Goal: Task Accomplishment & Management: Manage account settings

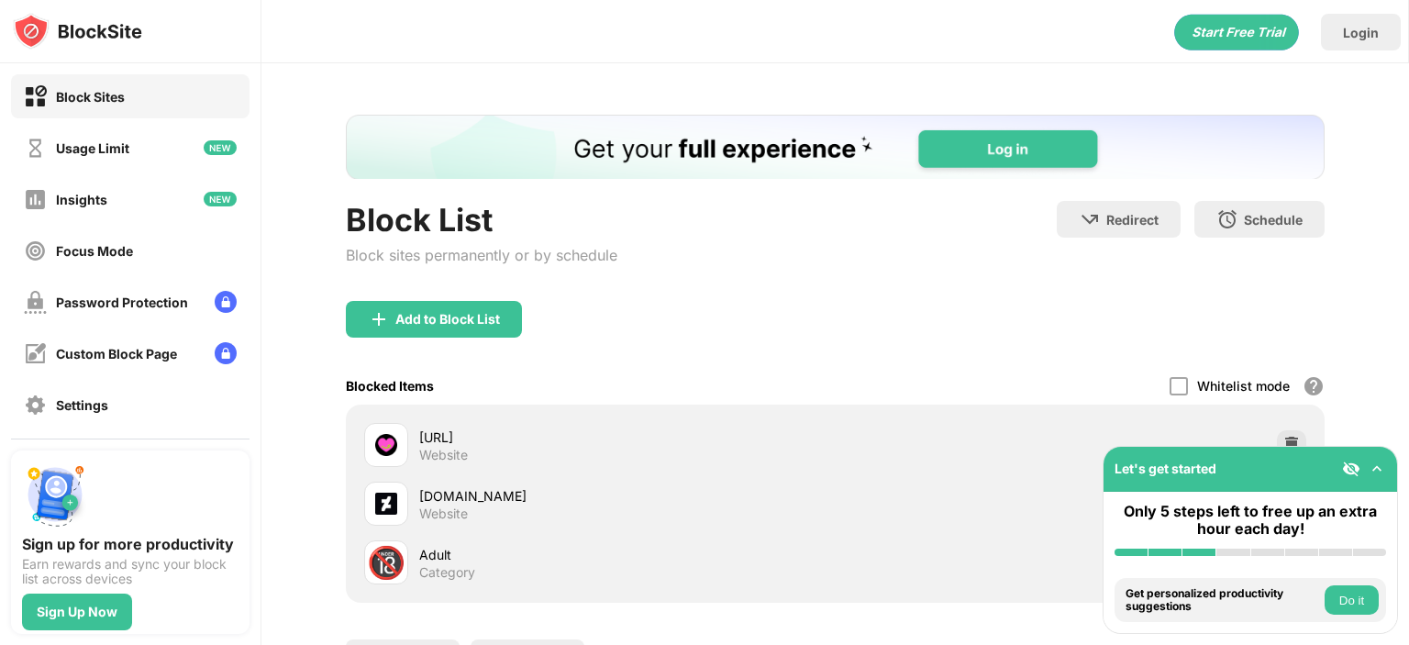
scroll to position [165, 0]
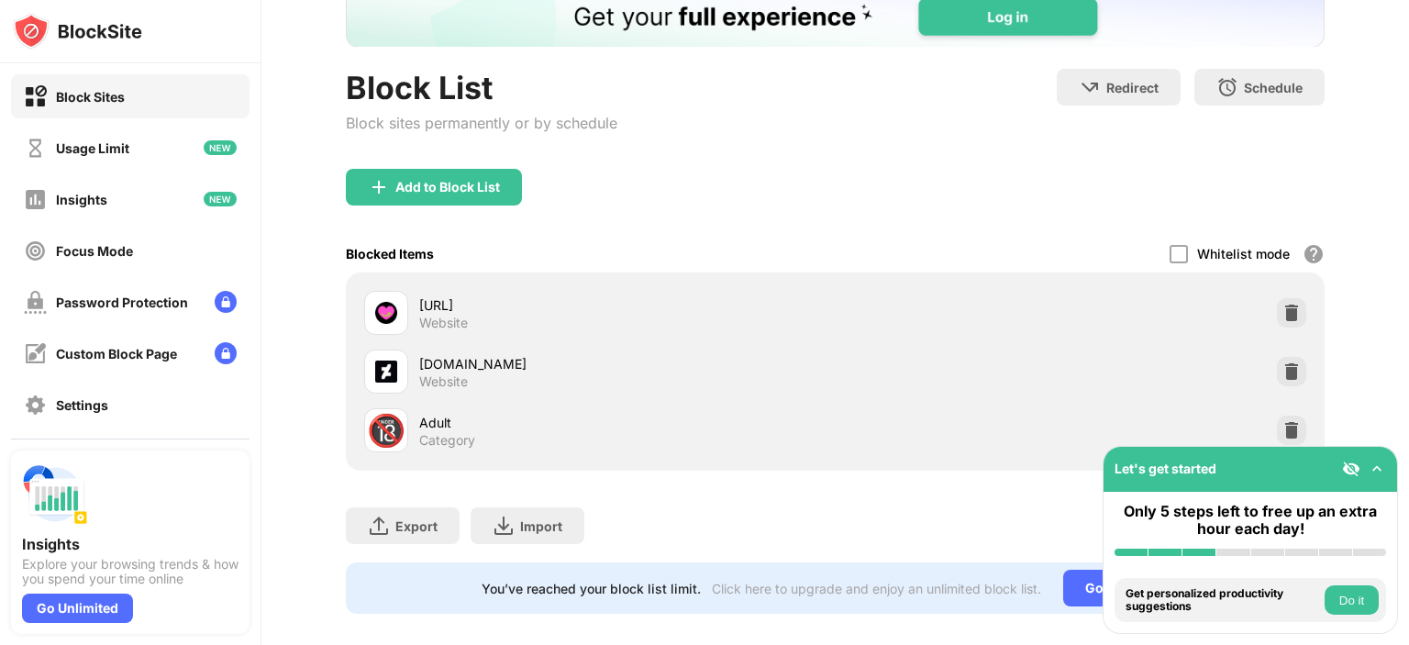
scroll to position [165, 0]
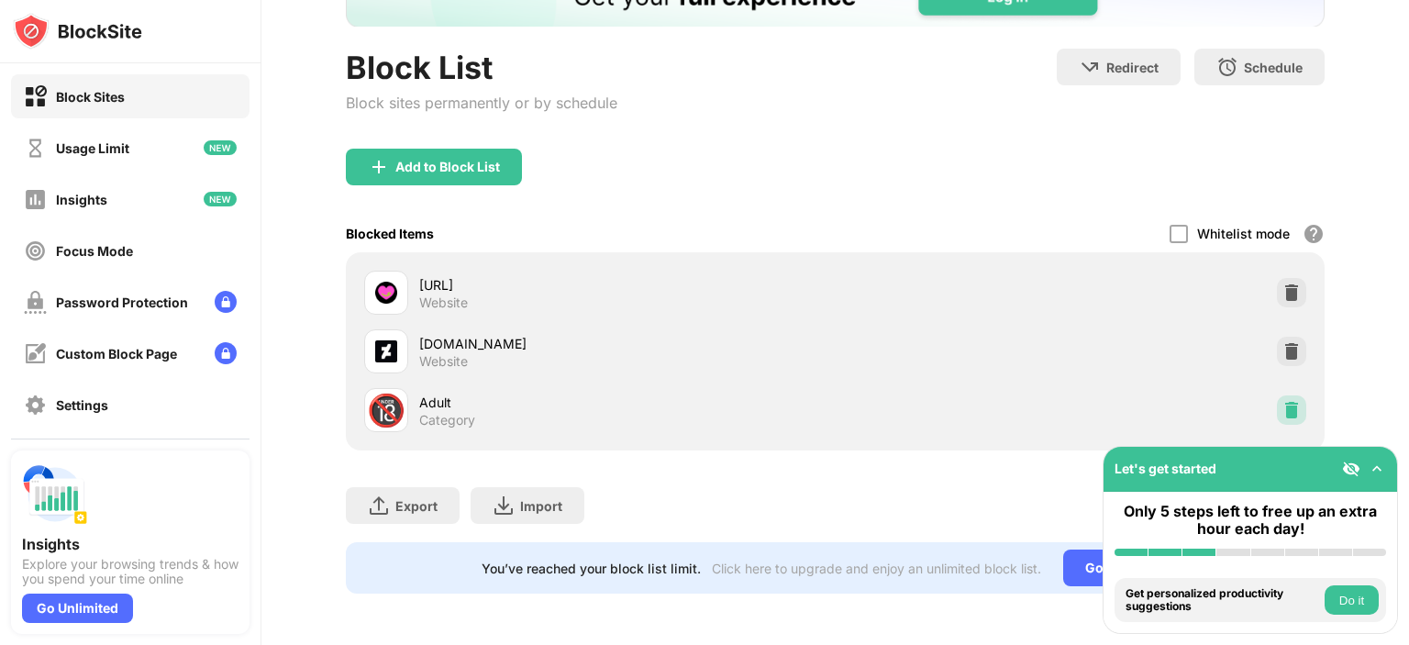
click at [1283, 401] on img at bounding box center [1292, 410] width 18 height 18
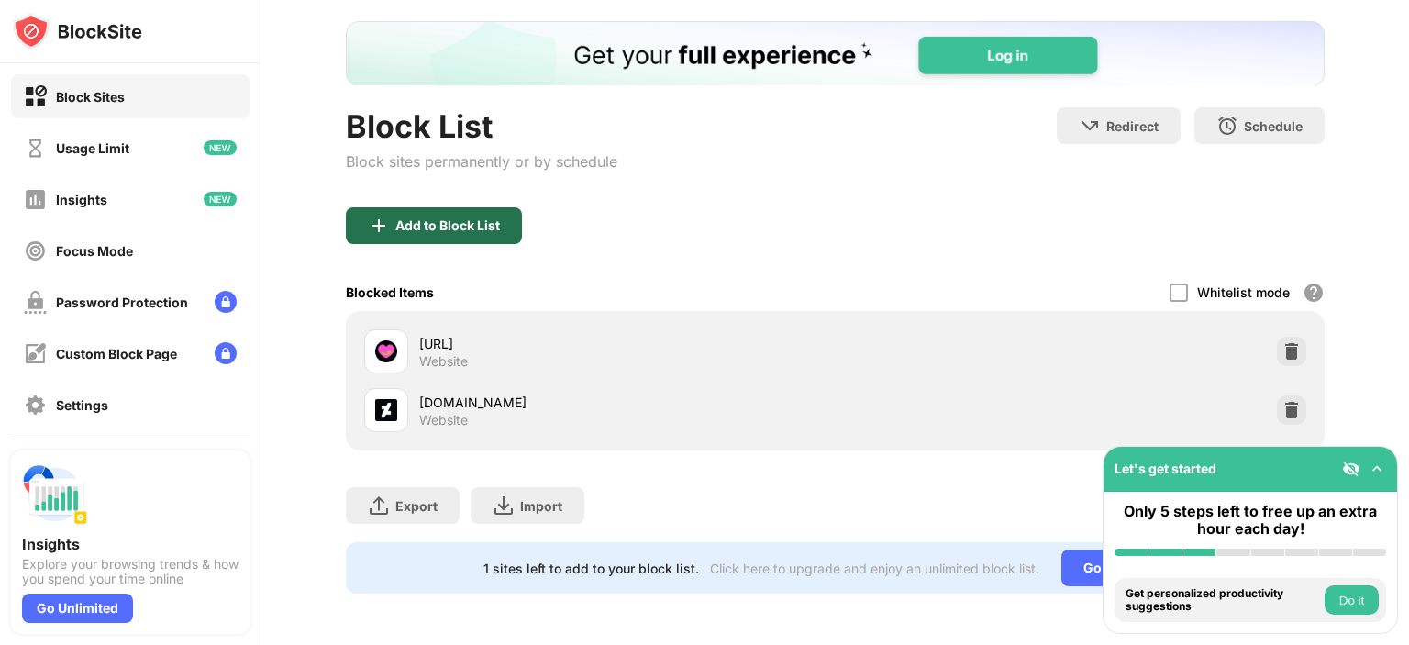
click at [473, 219] on div "Add to Block List" at bounding box center [434, 225] width 176 height 37
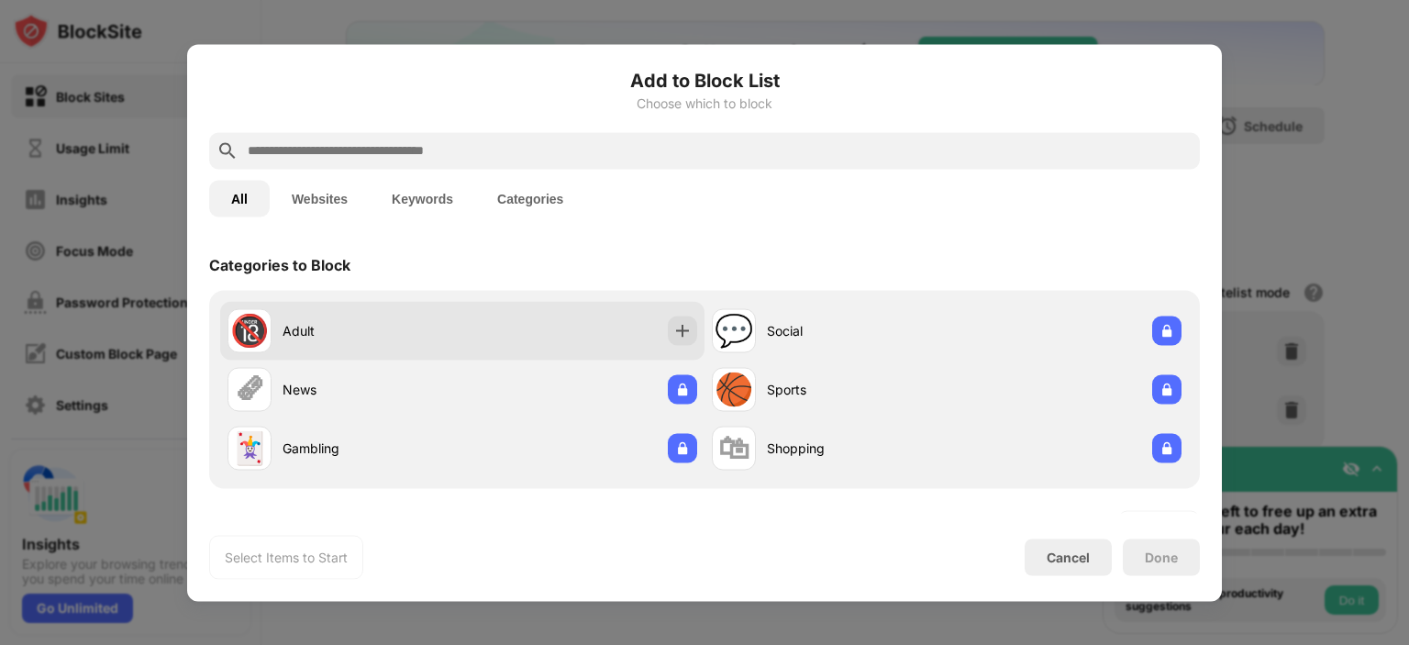
click at [435, 317] on div "🔞 Adult" at bounding box center [345, 330] width 235 height 44
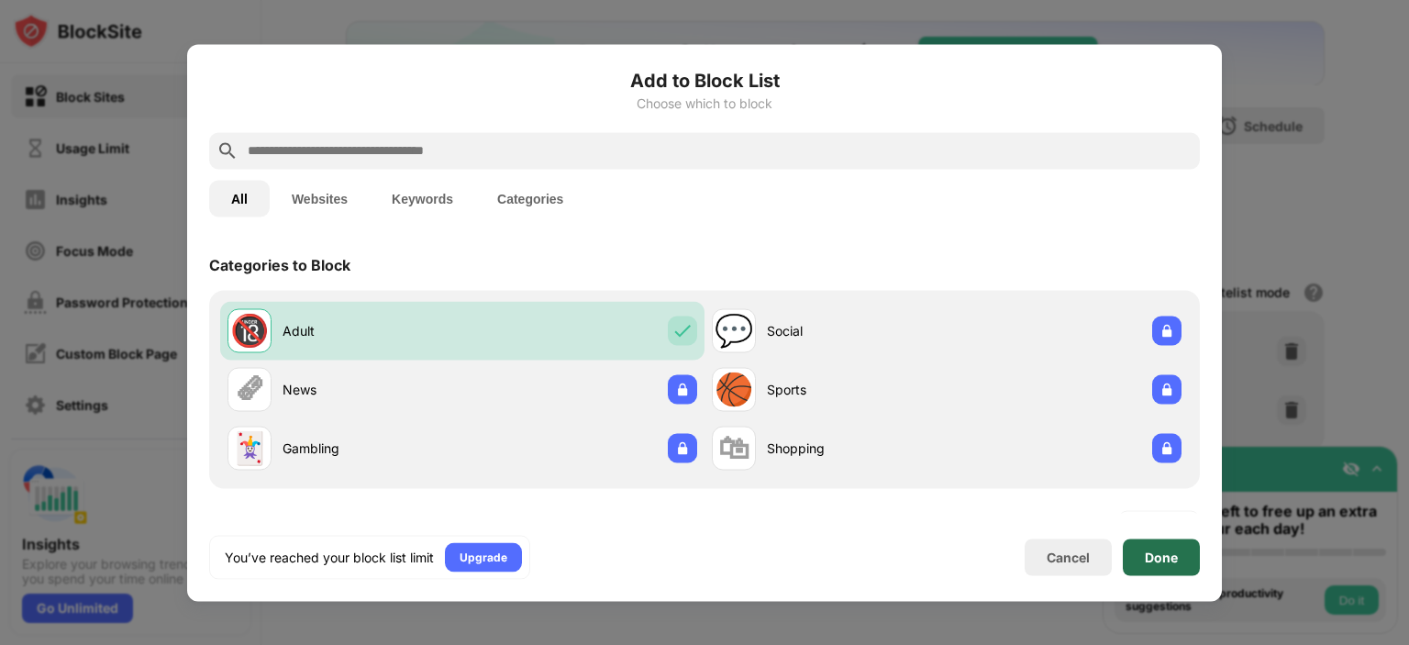
click at [1128, 548] on div "Done" at bounding box center [1161, 557] width 77 height 37
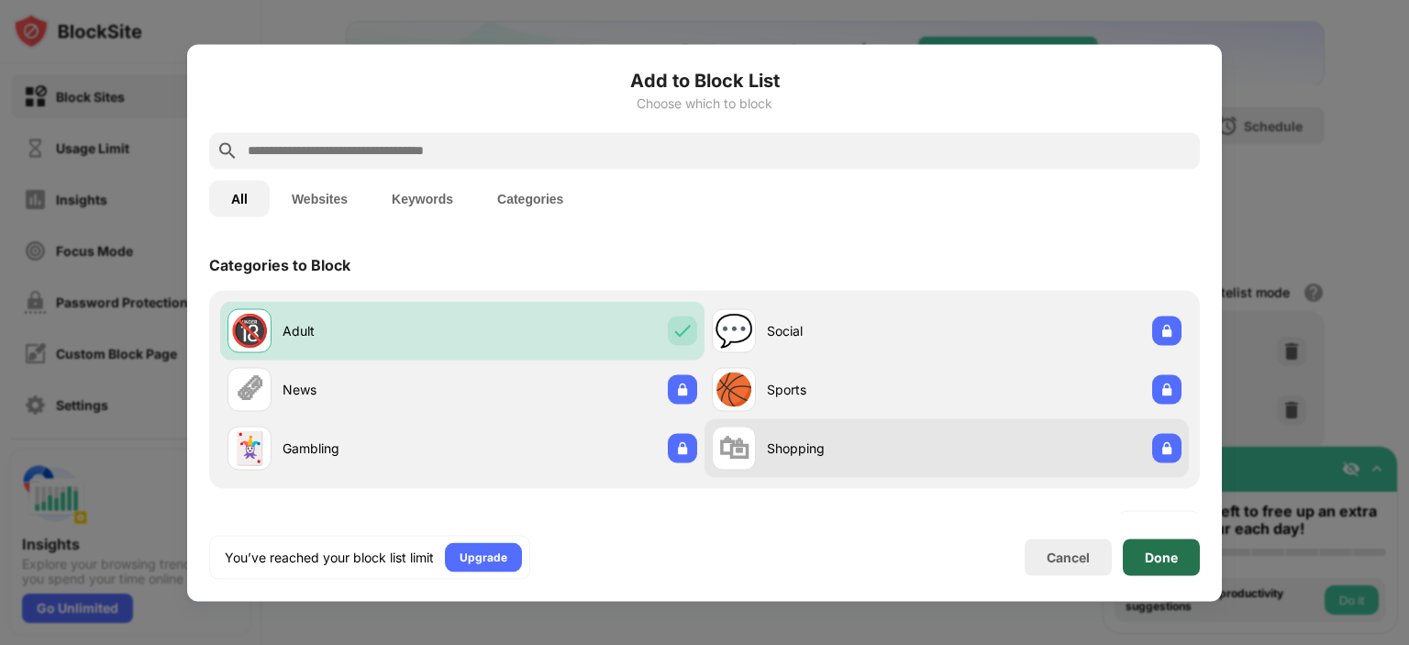
scroll to position [165, 0]
